Goal: Transaction & Acquisition: Purchase product/service

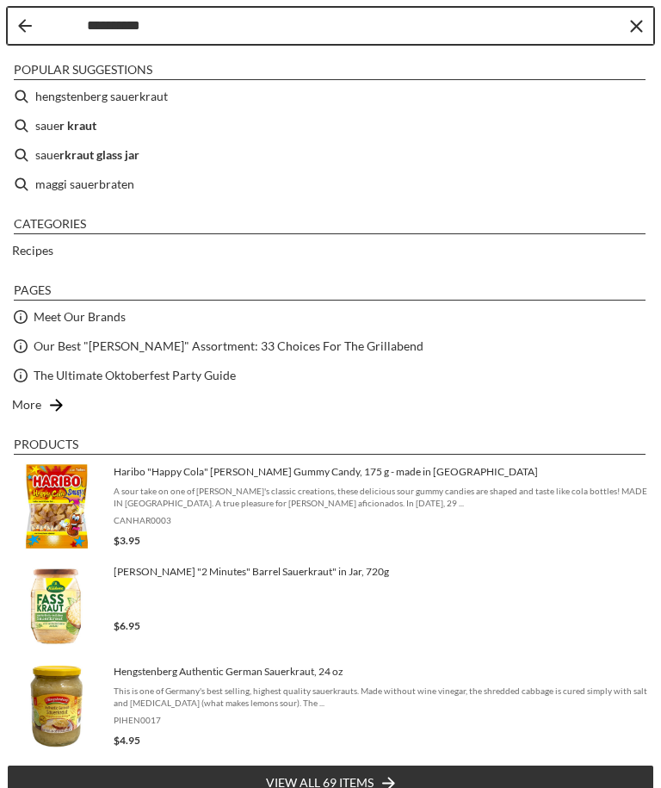
type input "**********"
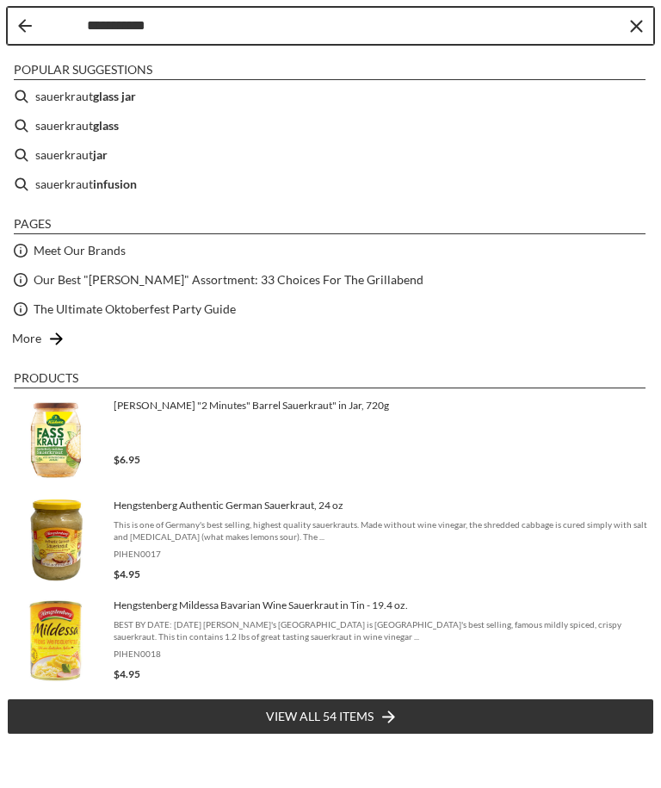
type input "**********"
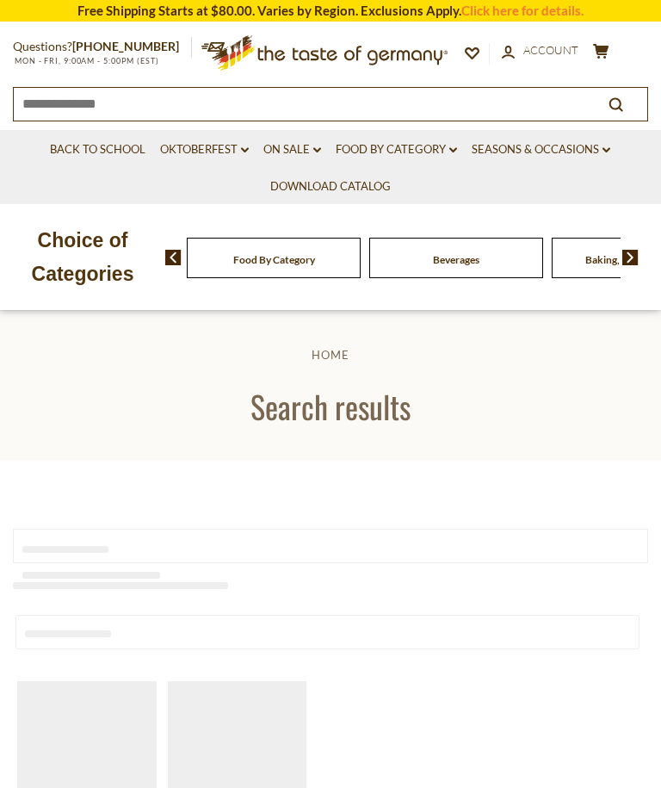
type input "**********"
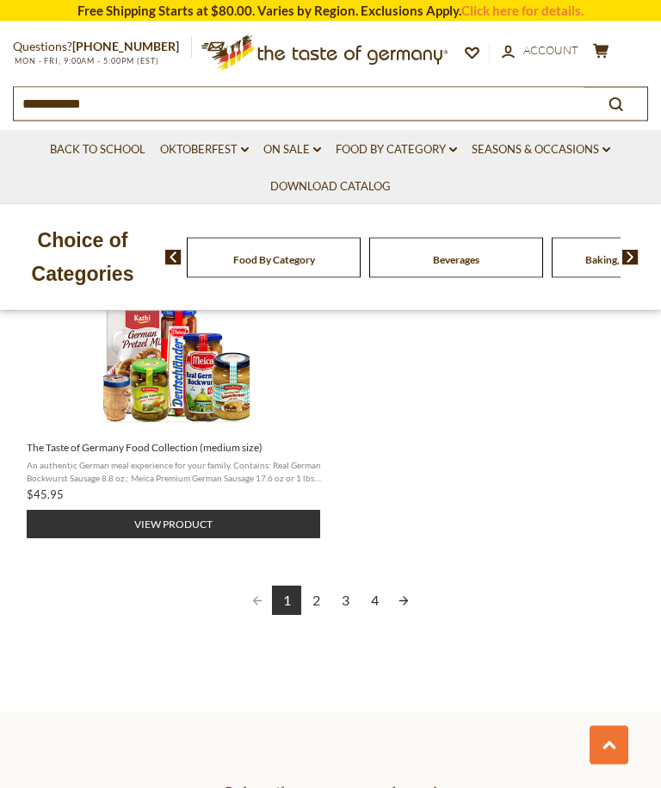
scroll to position [2307, 0]
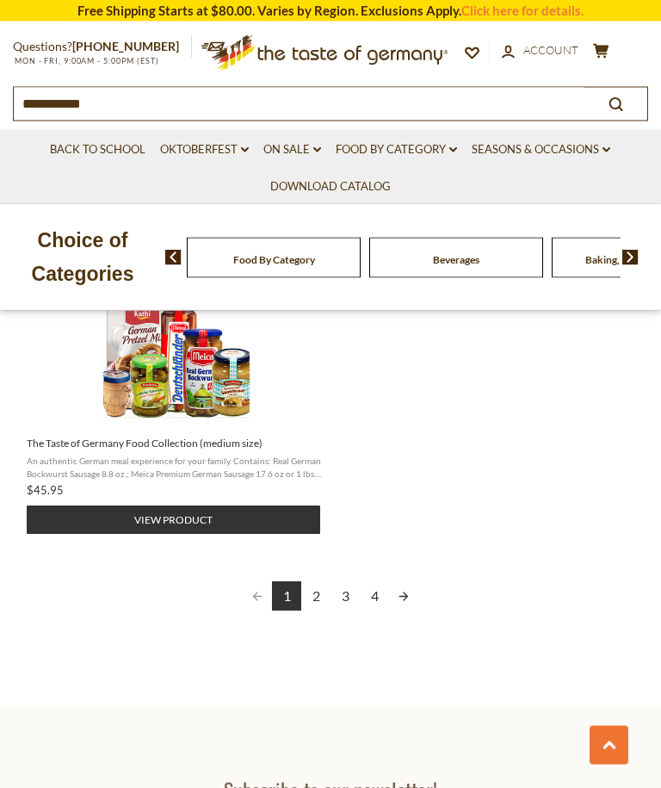
click at [321, 595] on link "2" at bounding box center [315, 596] width 29 height 29
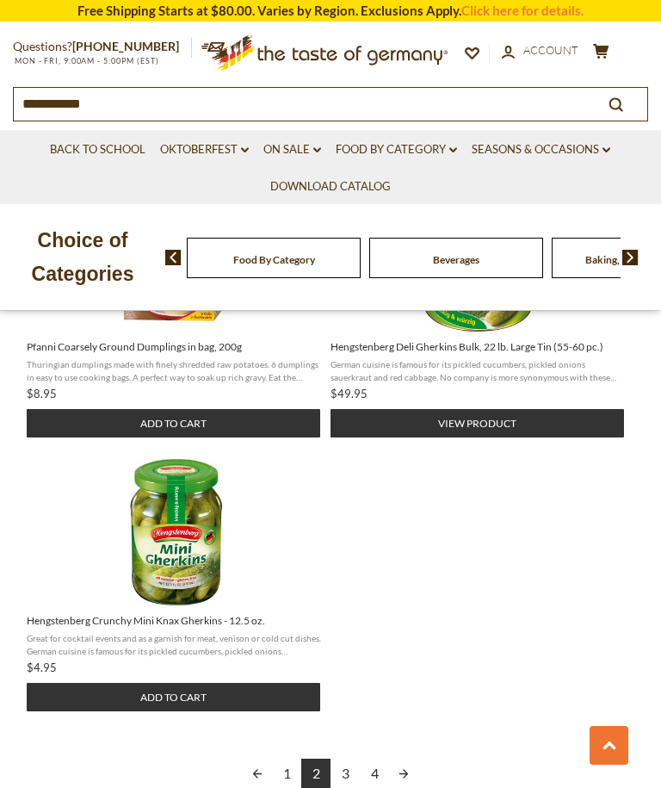
click at [345, 769] on link "3" at bounding box center [345, 772] width 29 height 29
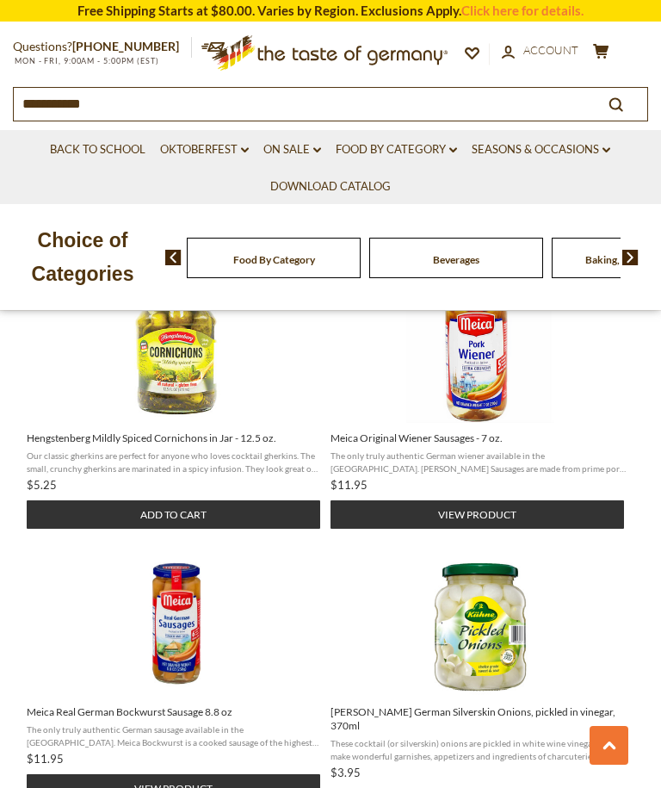
scroll to position [1466, 0]
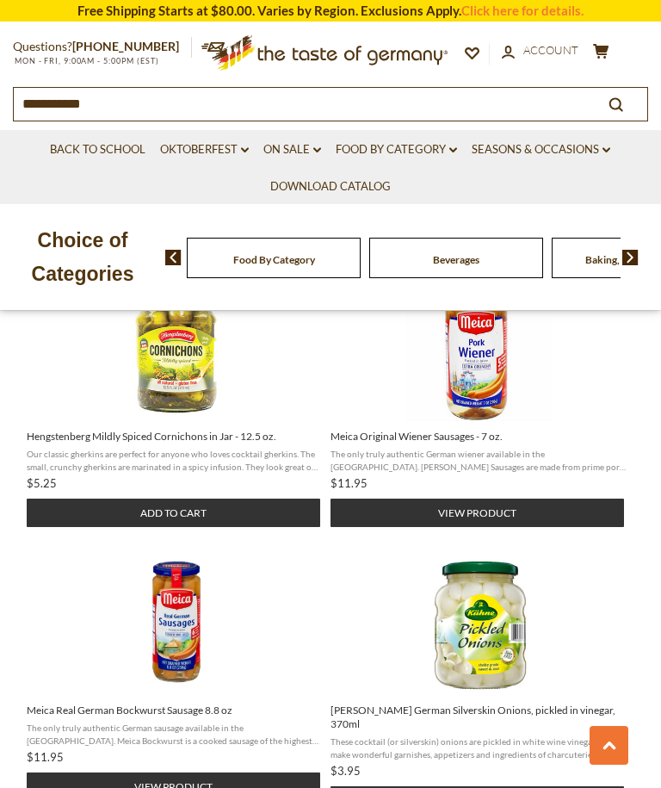
click at [215, 421] on img "Hengstenberg Mildly Spiced Cornichons in Jar - 12.5 oz." at bounding box center [176, 348] width 146 height 146
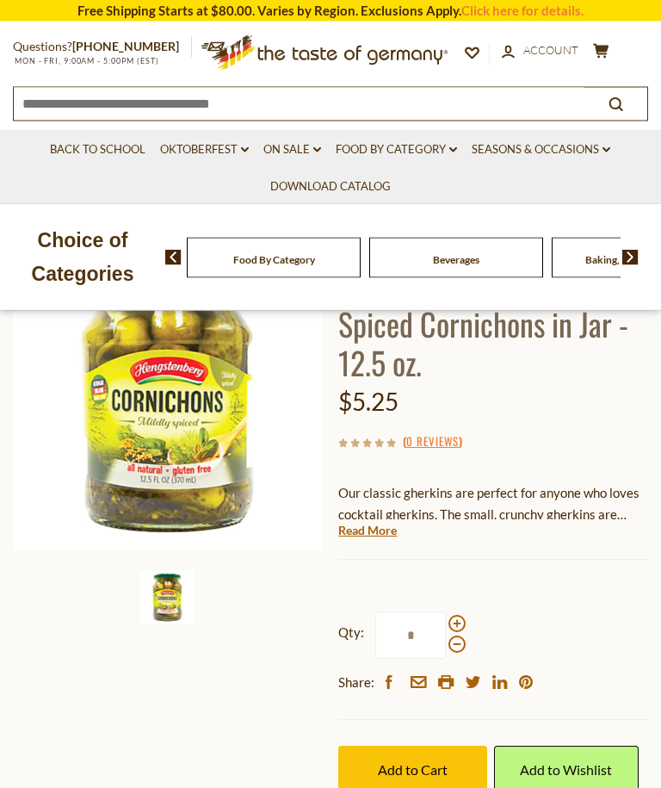
scroll to position [181, 0]
click at [372, 534] on link "Read More" at bounding box center [367, 530] width 59 height 17
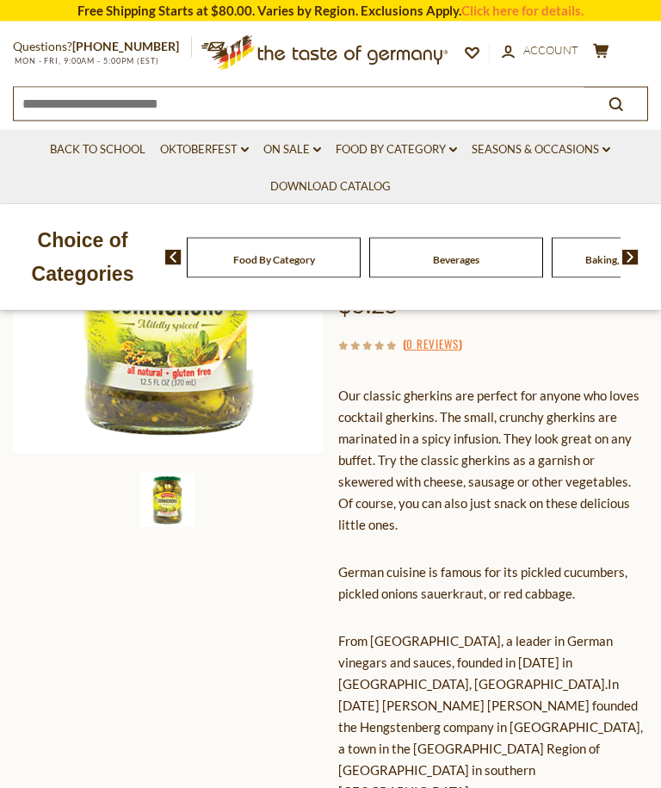
scroll to position [261, 0]
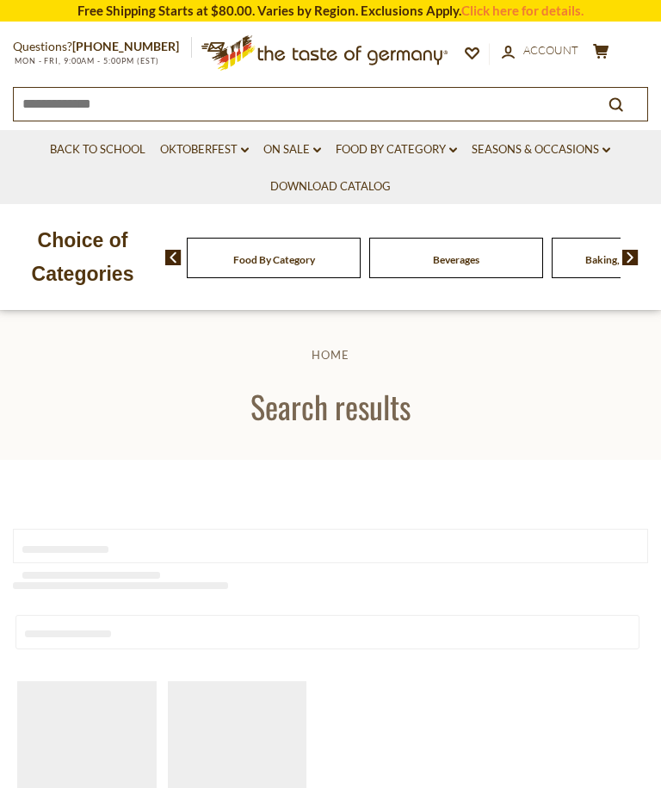
type input "**********"
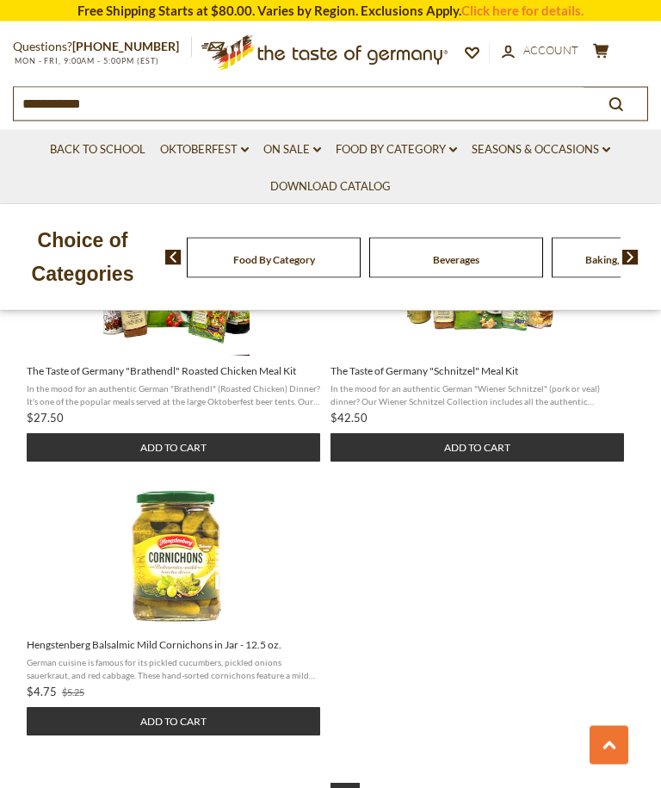
scroll to position [2099, 0]
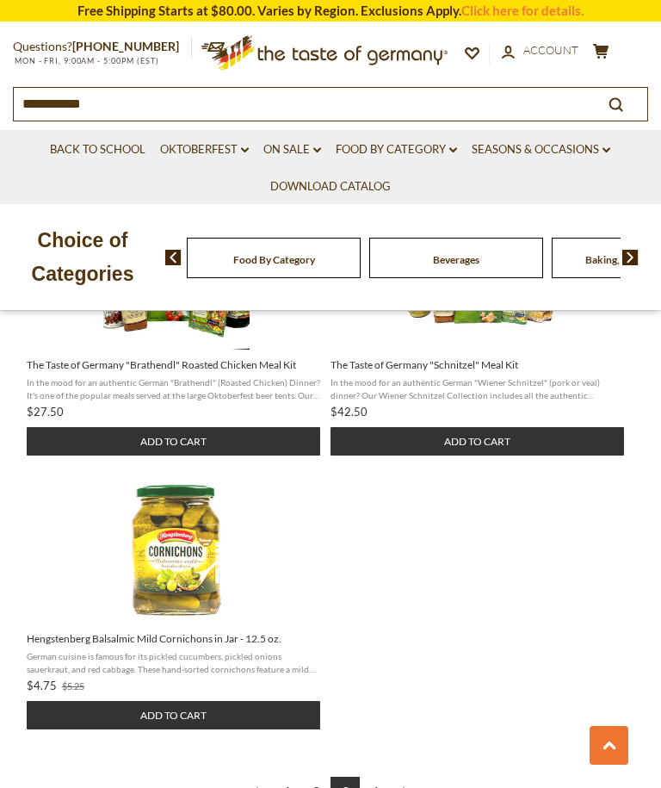
click at [219, 633] on span "Hengstenberg Balsalmic Mild Cornichons in Jar - 12.5 oz." at bounding box center [174, 639] width 295 height 14
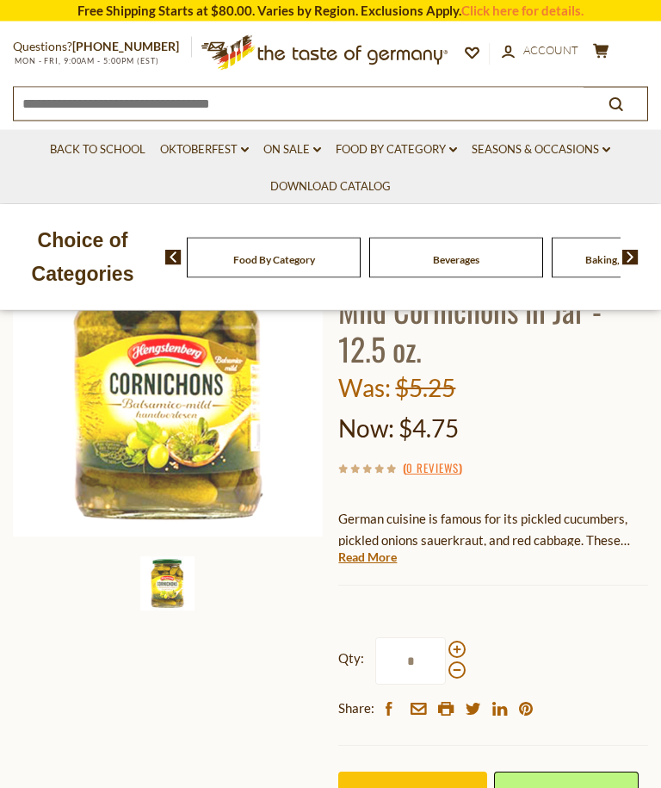
scroll to position [195, 0]
click at [374, 554] on link "Read More" at bounding box center [367, 556] width 59 height 17
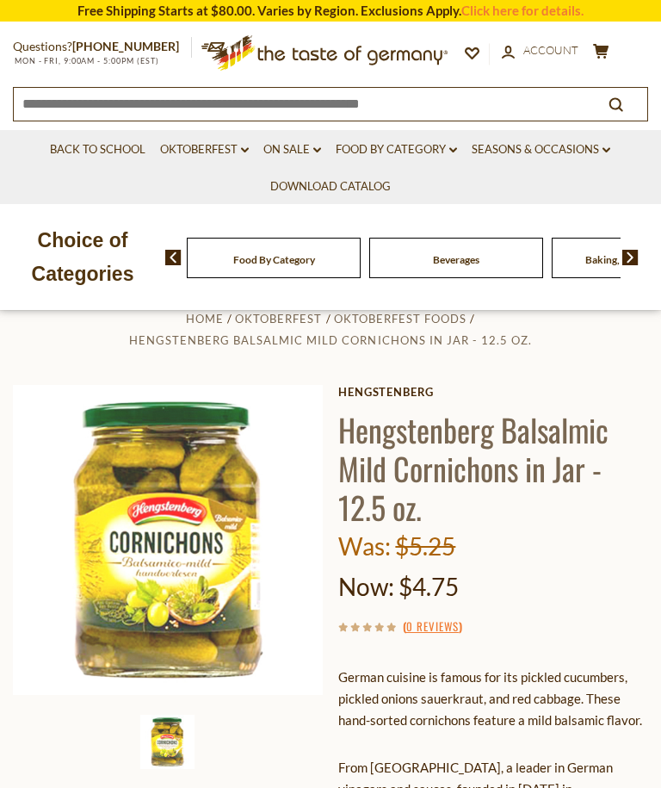
scroll to position [0, 0]
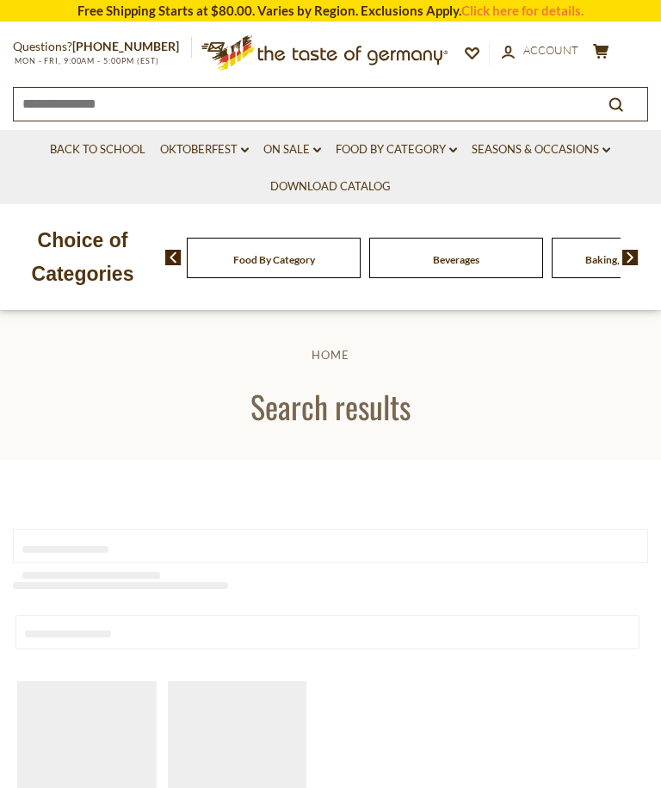
type input "**********"
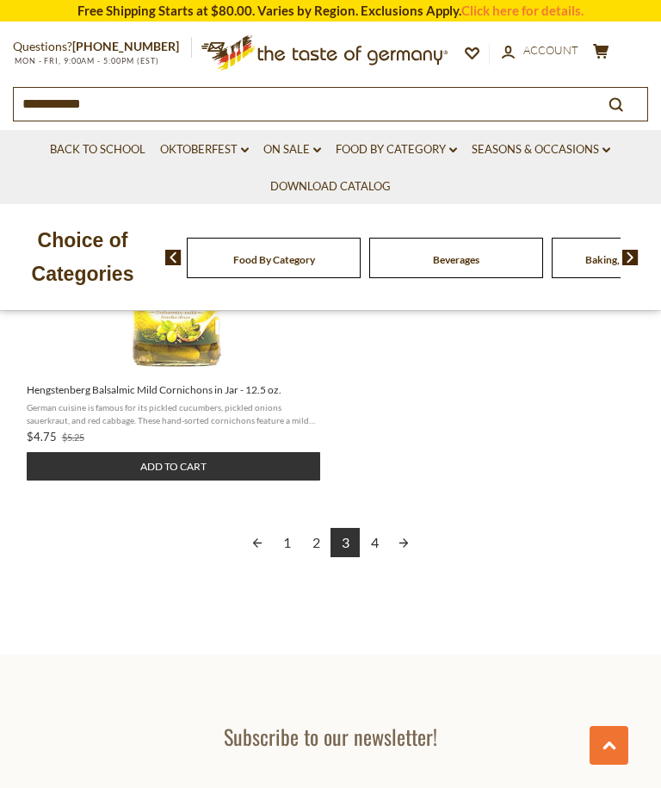
scroll to position [2346, 0]
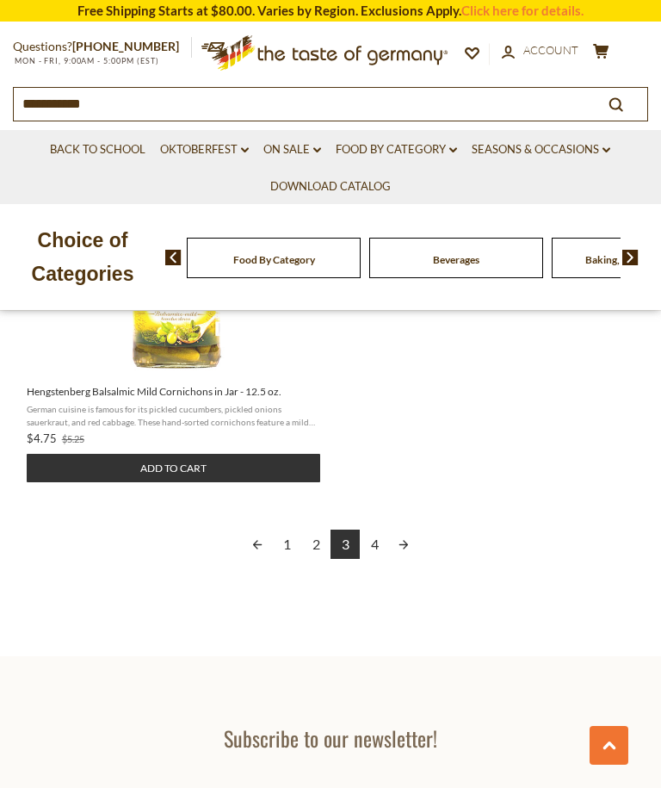
click at [412, 541] on link "Next page" at bounding box center [403, 543] width 29 height 29
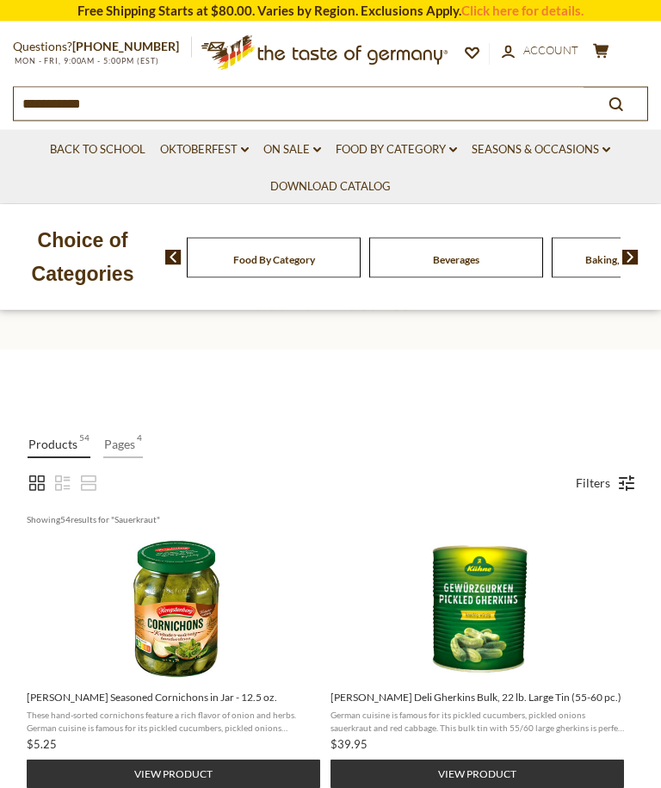
scroll to position [110, 0]
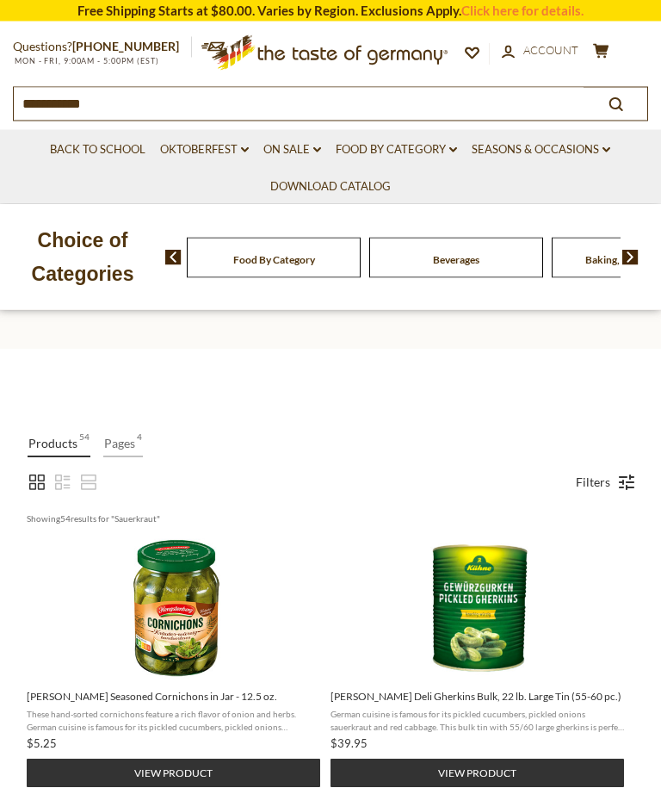
click at [188, 621] on img "Hengstenberg Herb Seasoned Cornichons in Jar - 12.5 oz." at bounding box center [176, 608] width 146 height 146
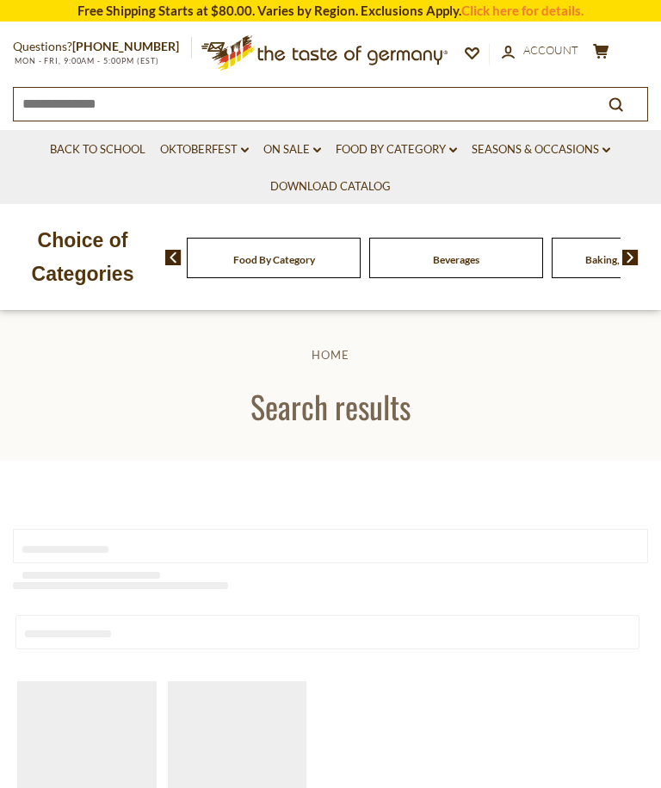
scroll to position [1, 0]
type input "**********"
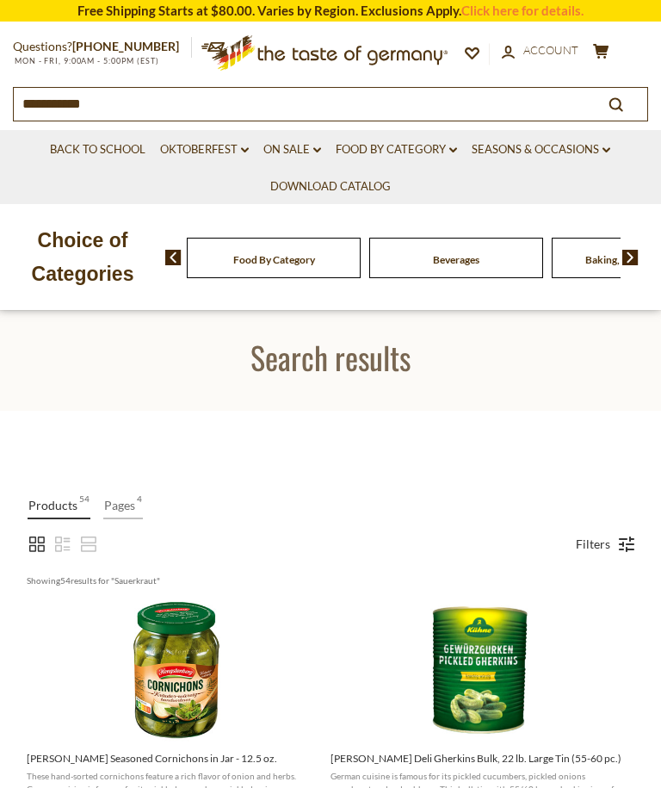
scroll to position [0, 0]
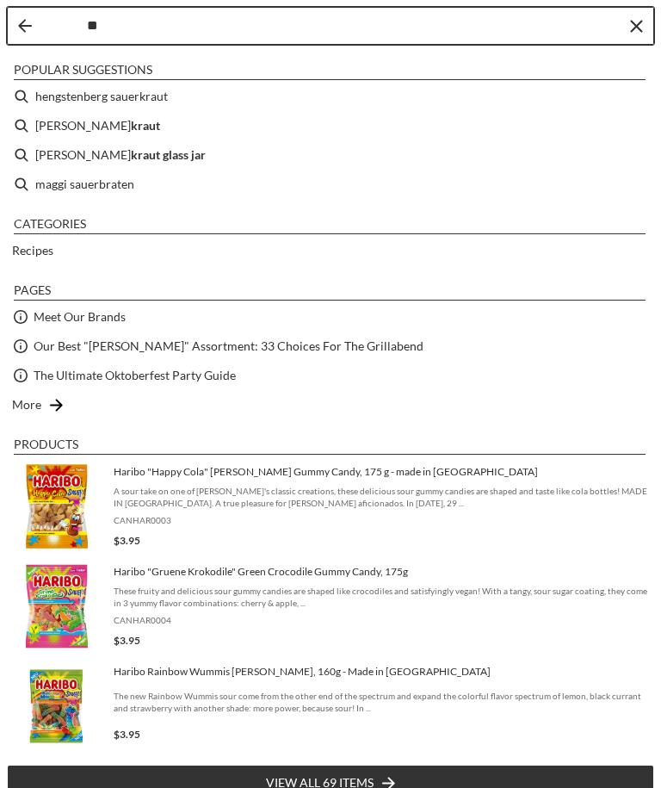
type input "*"
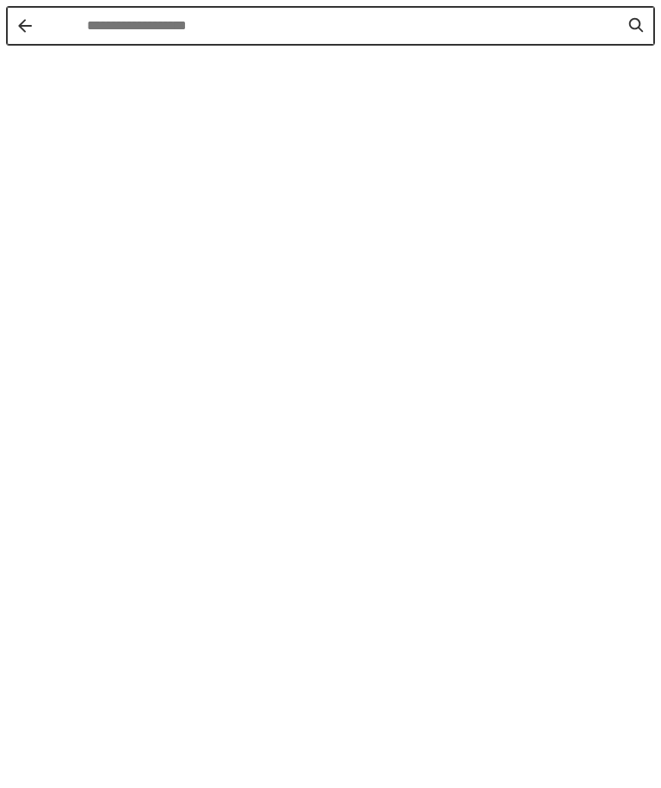
click at [24, 21] on button "Back" at bounding box center [25, 26] width 14 height 14
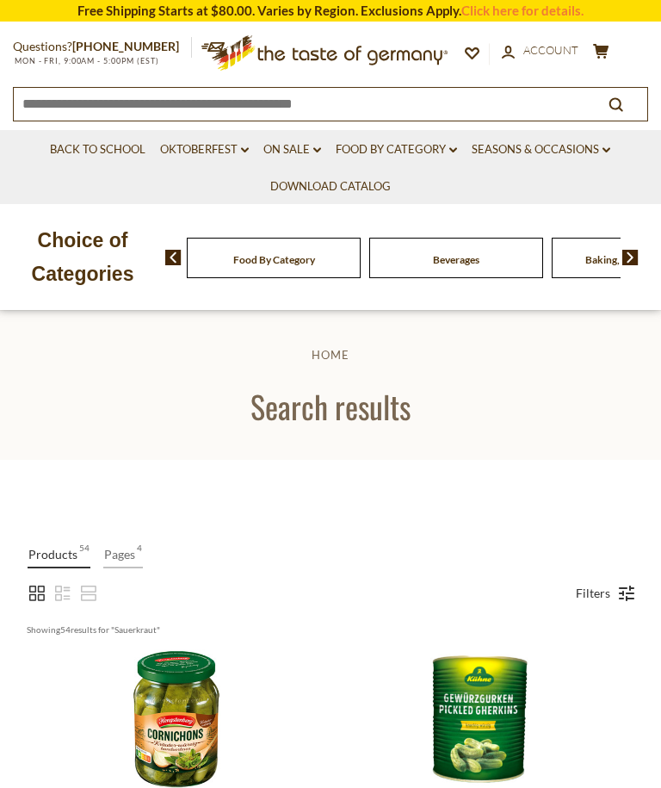
click at [300, 257] on div "Beverages" at bounding box center [274, 258] width 174 height 40
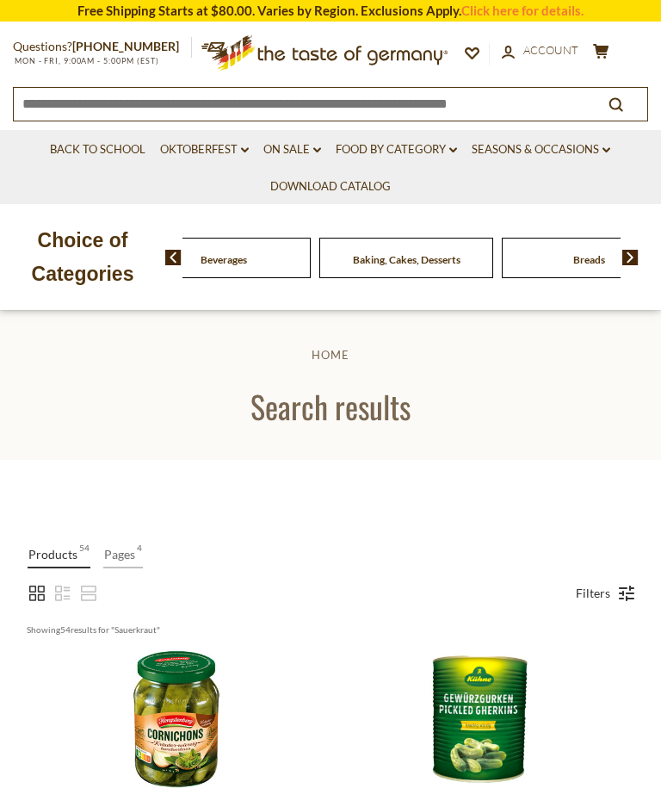
click at [633, 254] on img at bounding box center [630, 257] width 16 height 15
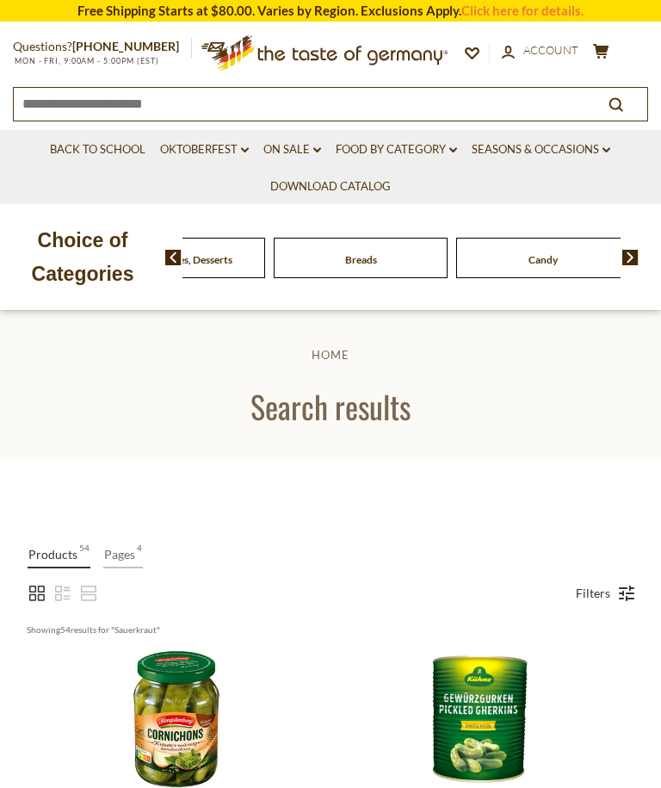
click at [633, 258] on img at bounding box center [630, 257] width 16 height 15
click at [638, 254] on img at bounding box center [630, 257] width 16 height 15
click at [642, 253] on div "Food By Category Beverages Baking, Cakes, Desserts Breads Candy Cereal Cookies …" at bounding box center [413, 257] width 496 height 41
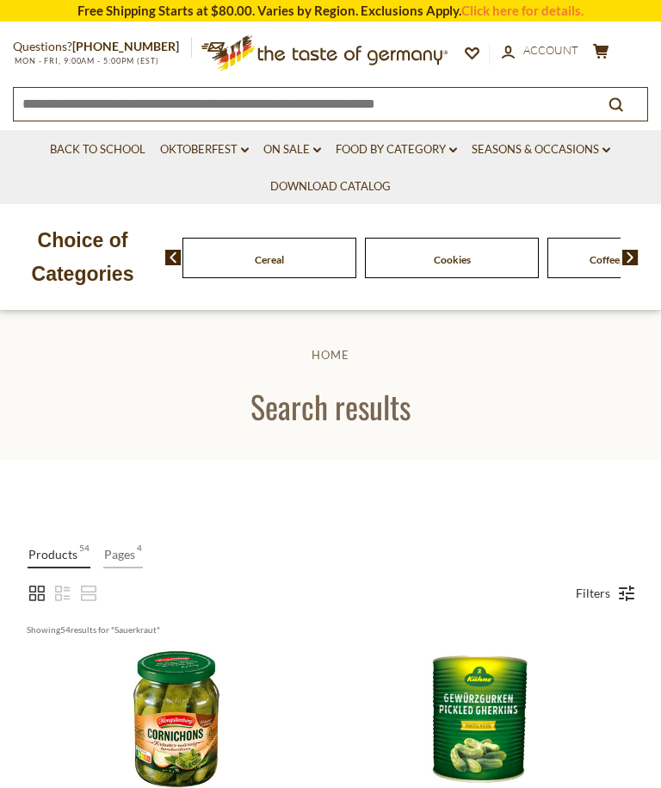
click at [637, 255] on img at bounding box center [630, 257] width 16 height 15
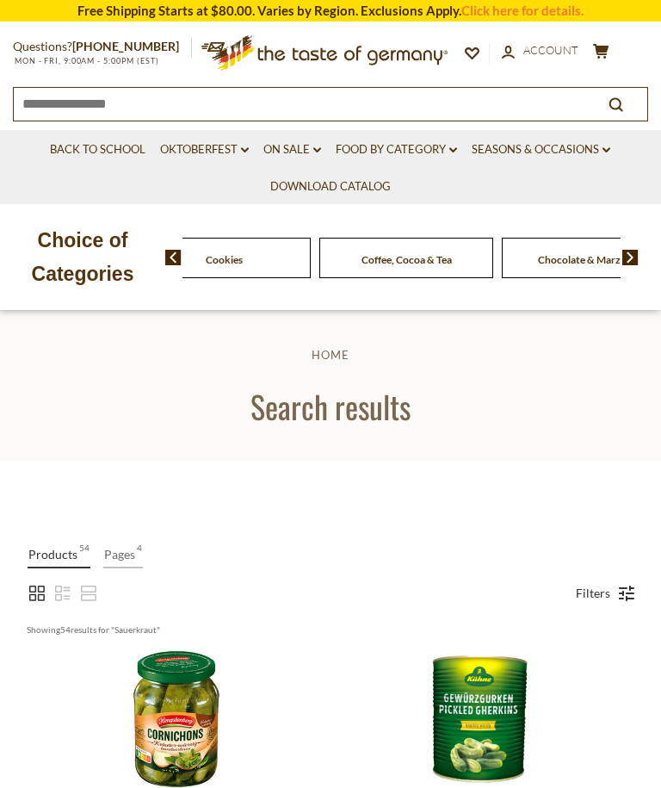
click at [637, 251] on img at bounding box center [630, 257] width 16 height 15
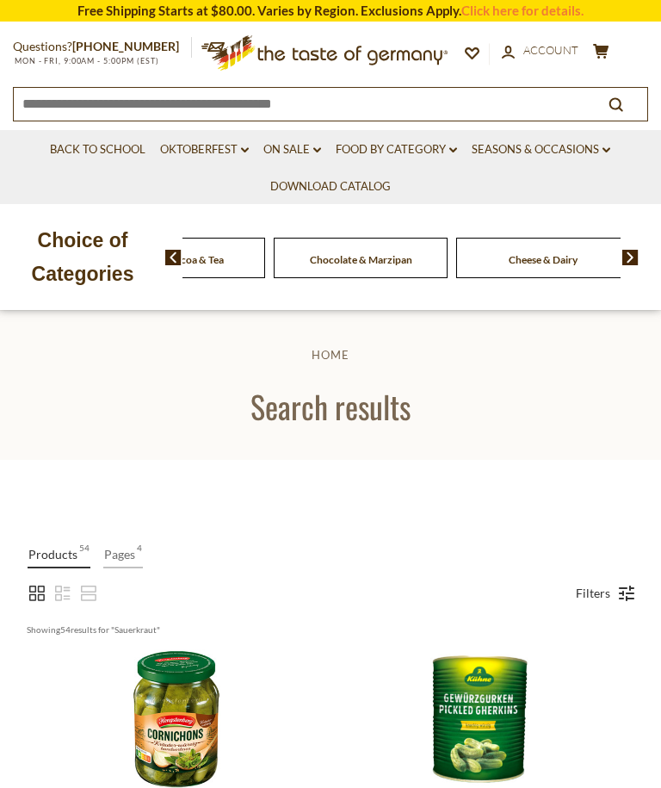
click at [436, 155] on link "Food By Category dropdown_arrow" at bounding box center [396, 149] width 121 height 19
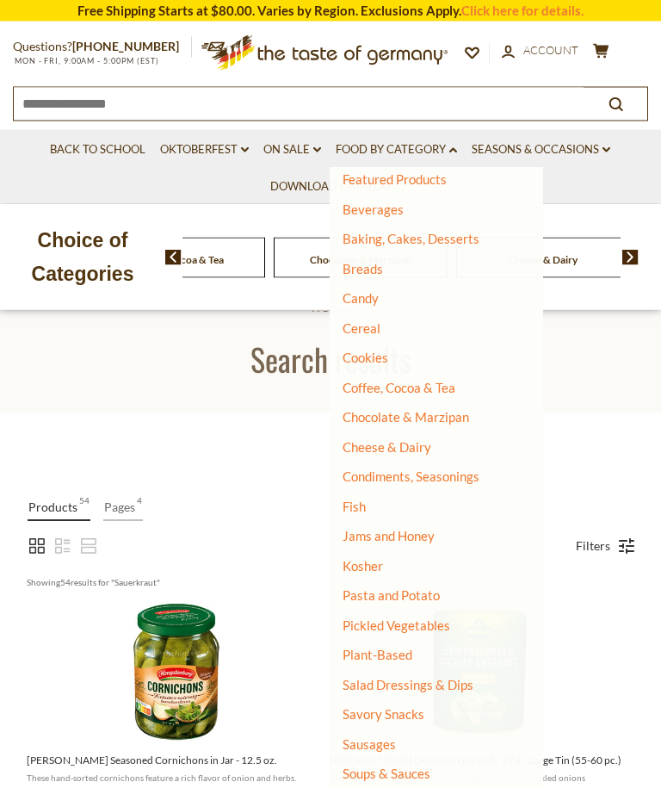
scroll to position [53, 0]
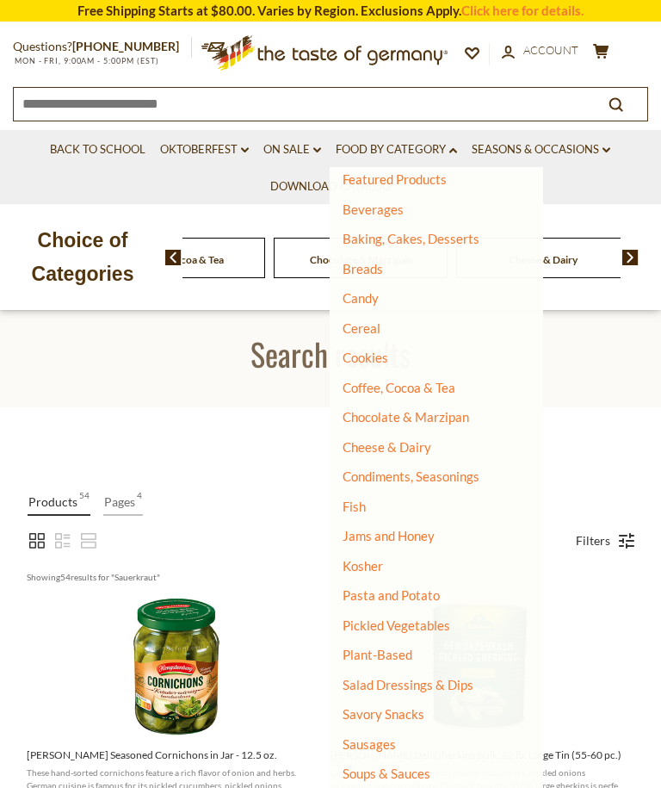
click at [380, 737] on link "Sausages" at bounding box center [369, 743] width 53 height 15
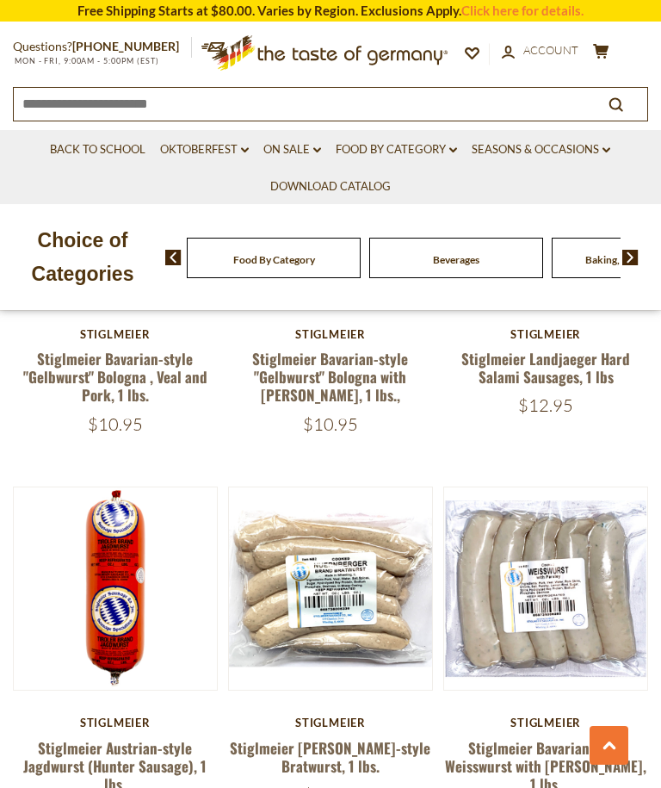
scroll to position [4719, 0]
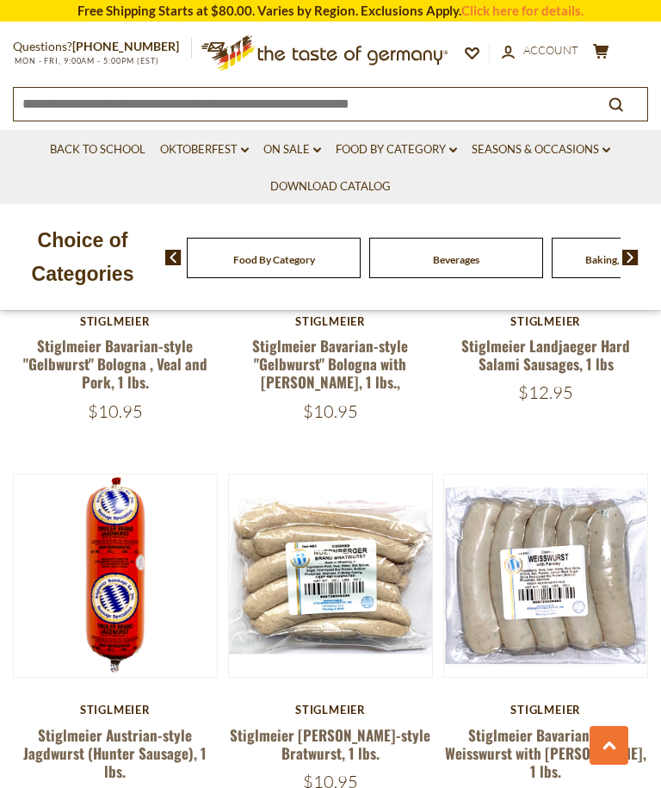
scroll to position [4712, 0]
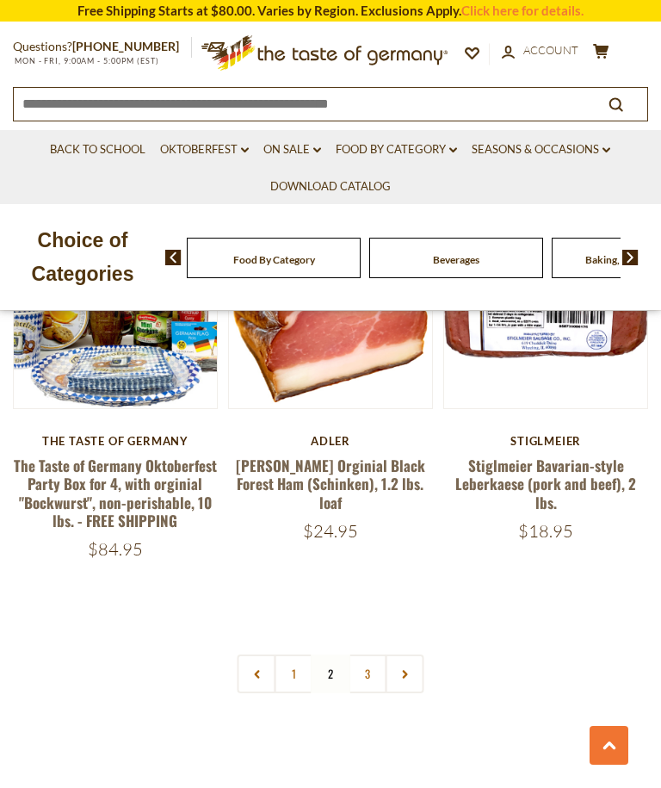
scroll to position [4769, 0]
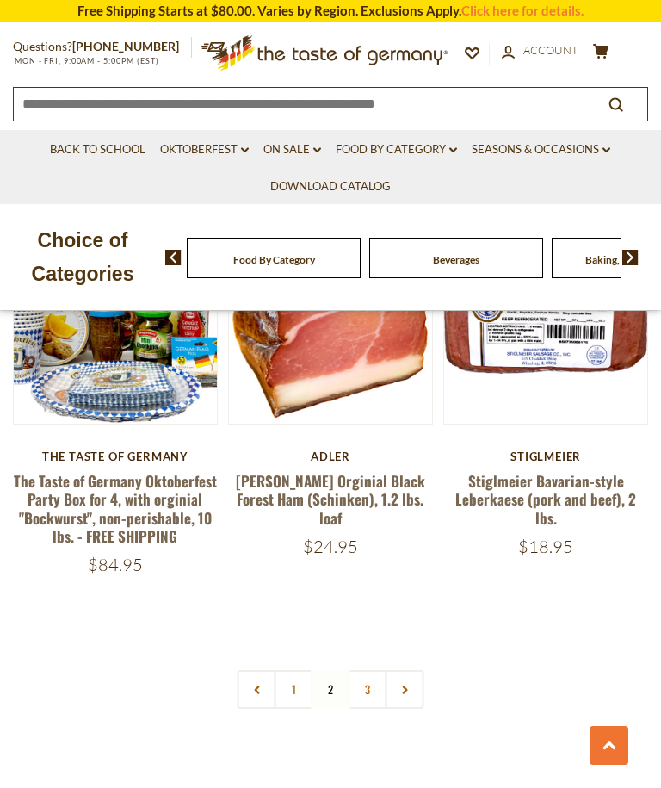
click at [368, 670] on link "3" at bounding box center [368, 689] width 39 height 39
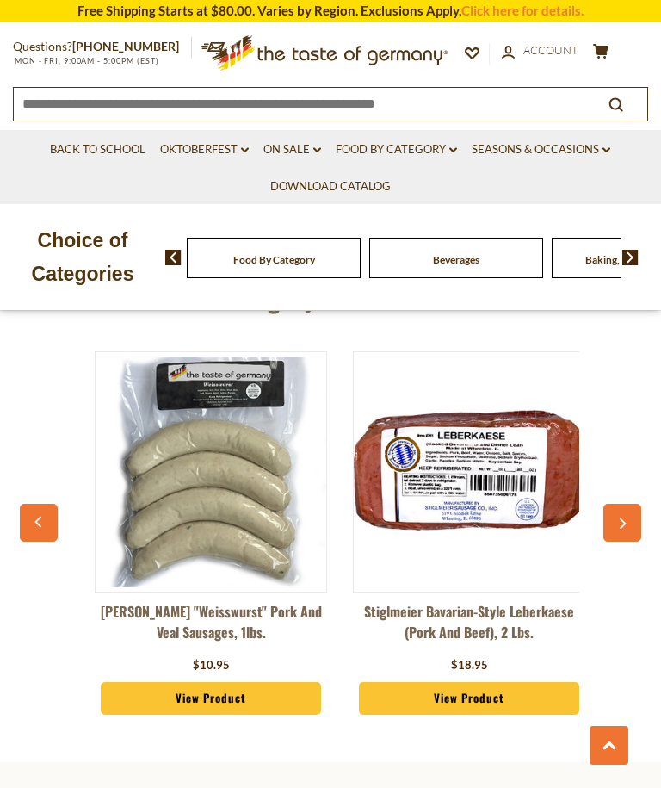
scroll to position [585, 0]
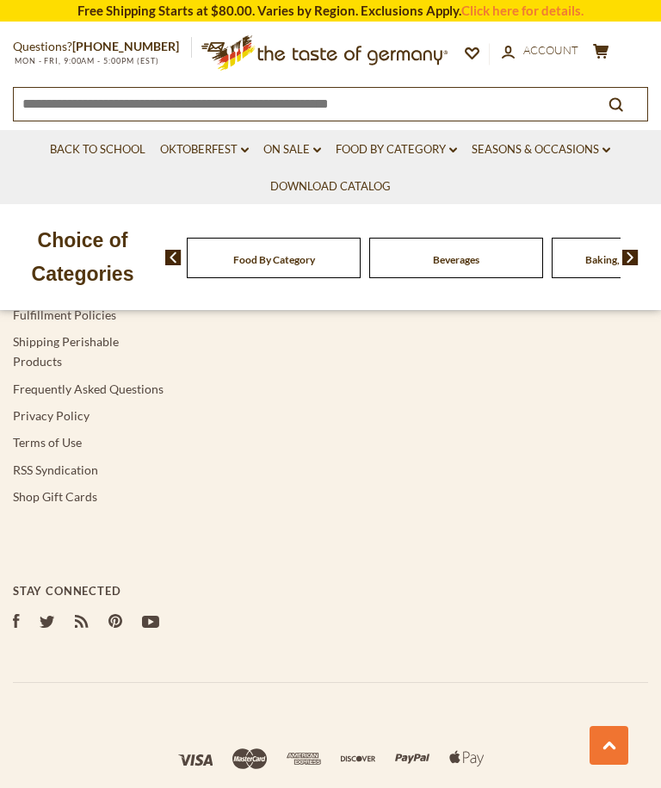
scroll to position [2848, 0]
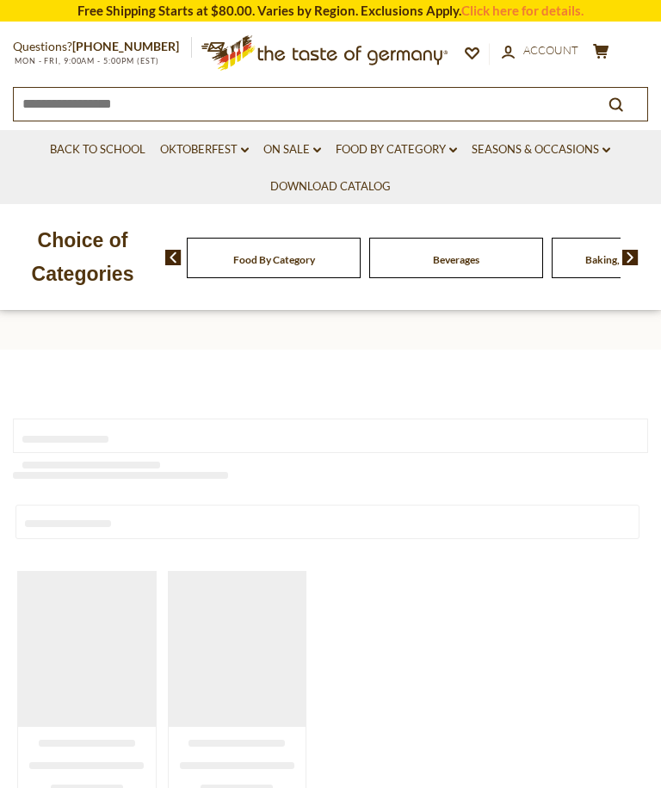
type input "**********"
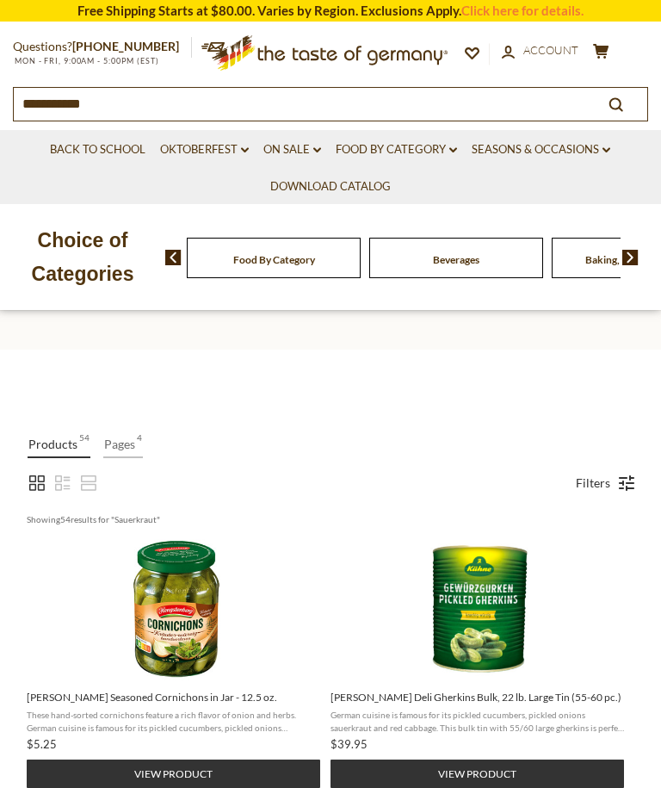
scroll to position [1486, 0]
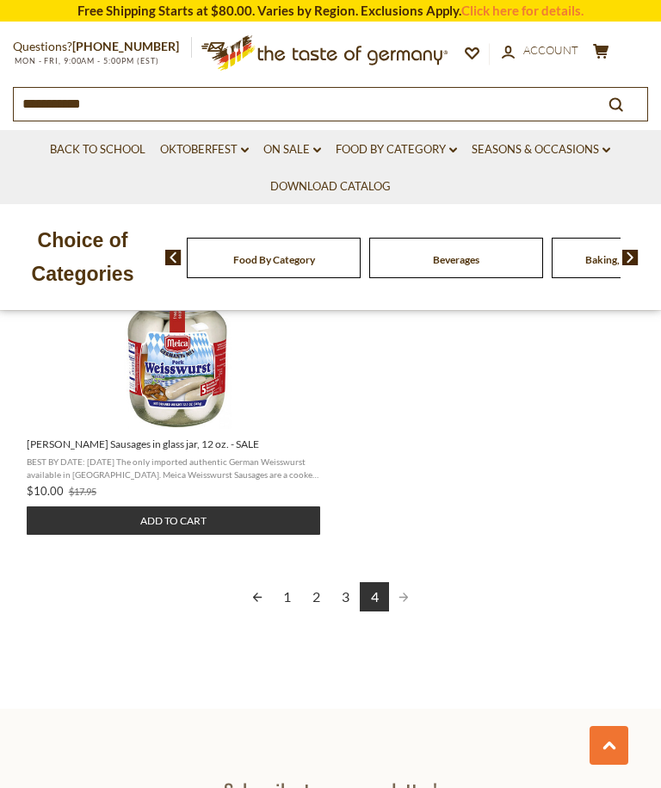
scroll to position [1714, 0]
